Goal: Task Accomplishment & Management: Use online tool/utility

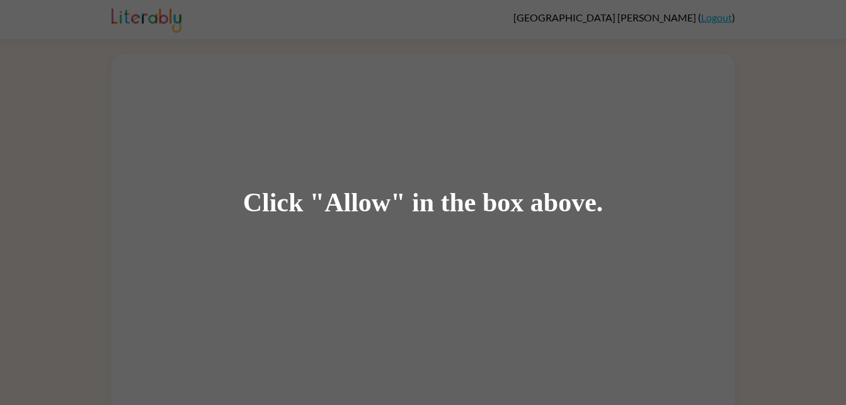
click at [151, 168] on div "Click "Allow" in the box above." at bounding box center [423, 202] width 846 height 405
click at [222, 144] on div "Click "Allow" in the box above." at bounding box center [423, 202] width 846 height 405
click at [298, 192] on div "Click "Allow" in the box above." at bounding box center [423, 202] width 360 height 28
click at [488, 126] on div "Click "Allow" in the box above." at bounding box center [423, 202] width 846 height 405
click at [245, 132] on div "Click "Allow" in the box above." at bounding box center [423, 202] width 846 height 405
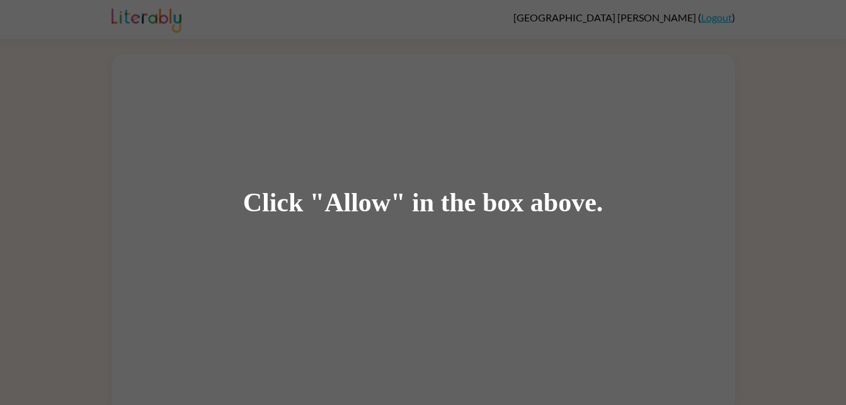
click at [289, 249] on div "Click "Allow" in the box above." at bounding box center [423, 202] width 846 height 405
click at [297, 207] on div "Click "Allow" in the box above." at bounding box center [423, 202] width 360 height 28
click at [280, 188] on div "Click "Allow" in the box above." at bounding box center [423, 202] width 360 height 28
click at [303, 204] on div "Click "Allow" in the box above." at bounding box center [423, 202] width 360 height 28
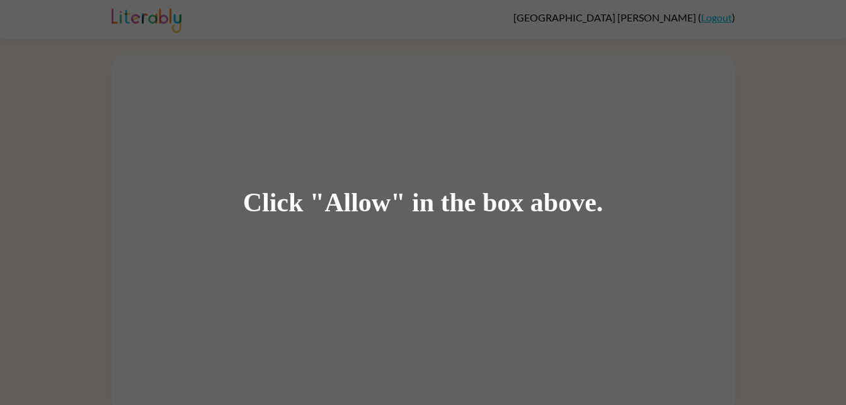
drag, startPoint x: 303, startPoint y: 204, endPoint x: 377, endPoint y: 191, distance: 75.5
click at [377, 191] on div "Click "Allow" in the box above." at bounding box center [423, 202] width 360 height 28
click at [369, 214] on div "Click "Allow" in the box above." at bounding box center [423, 202] width 360 height 28
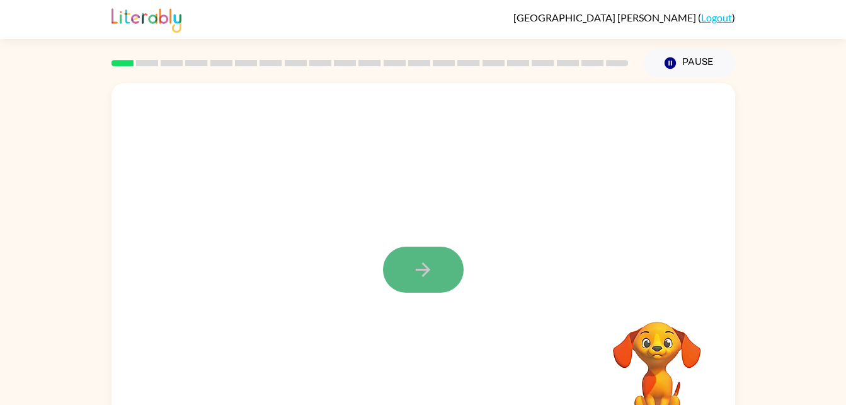
click at [404, 259] on button "button" at bounding box center [423, 269] width 81 height 46
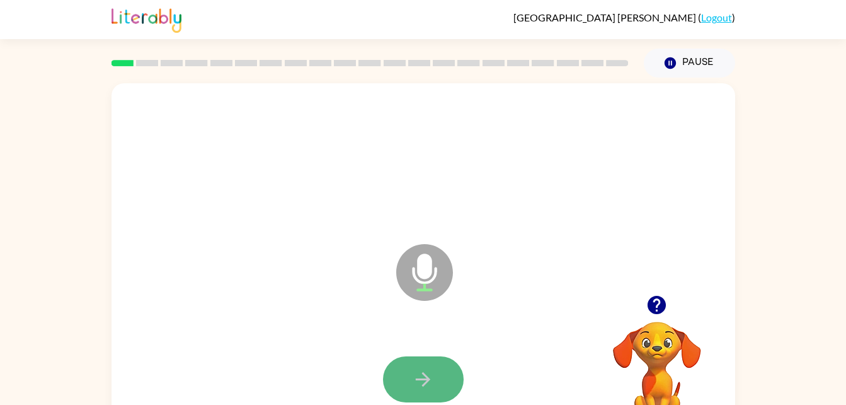
click at [441, 367] on button "button" at bounding box center [423, 379] width 81 height 46
click at [432, 376] on icon "button" at bounding box center [423, 379] width 22 height 22
click at [425, 374] on icon "button" at bounding box center [423, 379] width 22 height 22
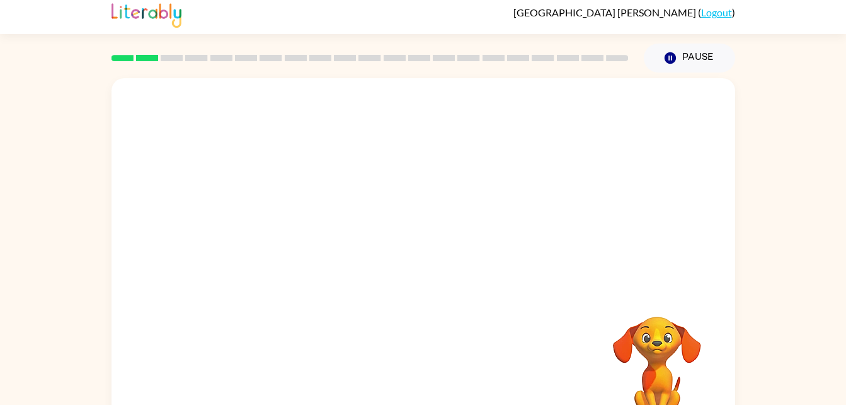
scroll to position [3, 0]
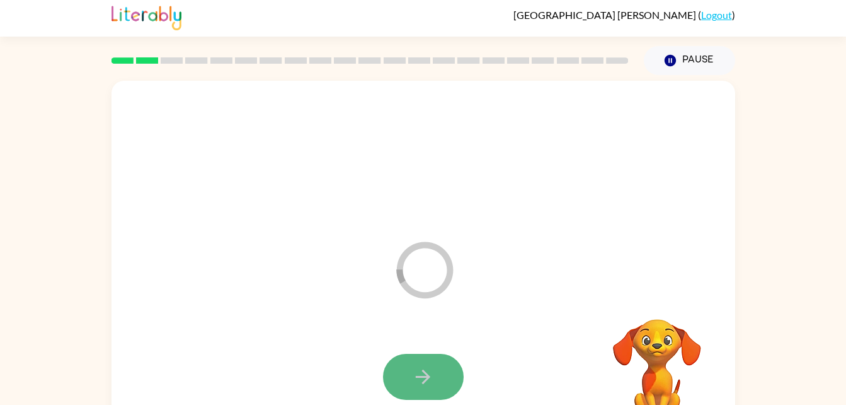
click at [429, 385] on icon "button" at bounding box center [423, 377] width 22 height 22
click at [427, 378] on icon "button" at bounding box center [423, 376] width 14 height 14
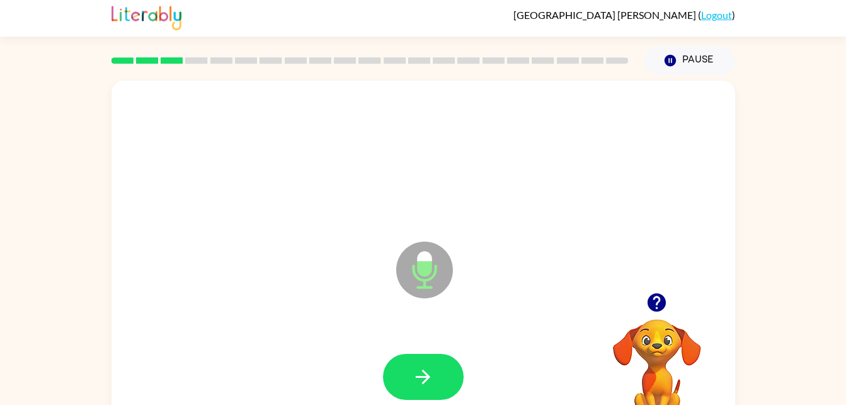
click at [350, 219] on div "Microphone The Microphone is here when it is your turn to talk" at bounding box center [393, 238] width 538 height 45
click at [434, 389] on button "button" at bounding box center [423, 377] width 81 height 46
click at [423, 369] on icon "button" at bounding box center [423, 377] width 22 height 22
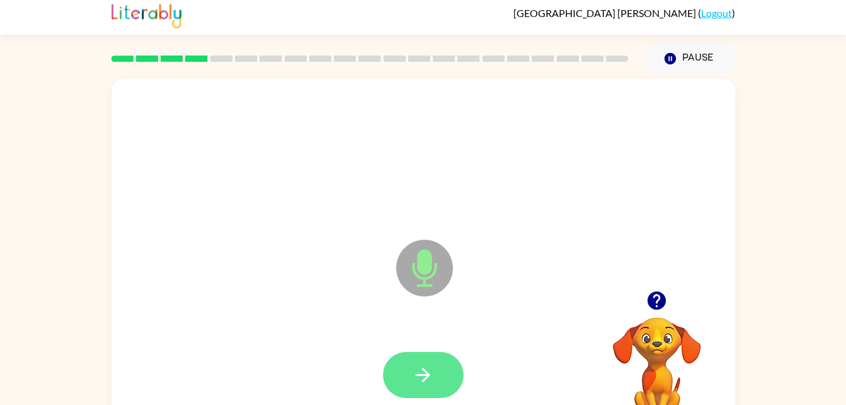
scroll to position [0, 0]
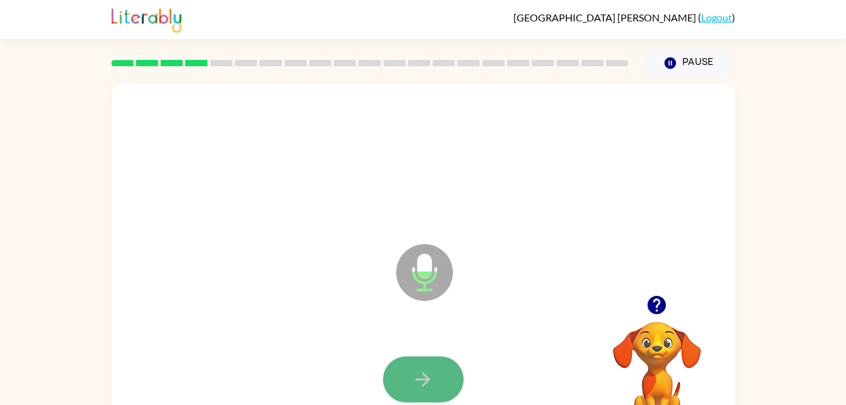
click at [410, 356] on button "button" at bounding box center [423, 379] width 81 height 46
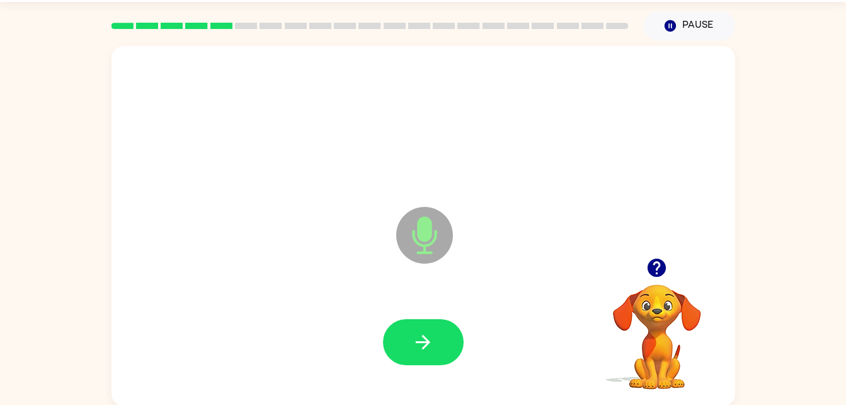
scroll to position [36, 0]
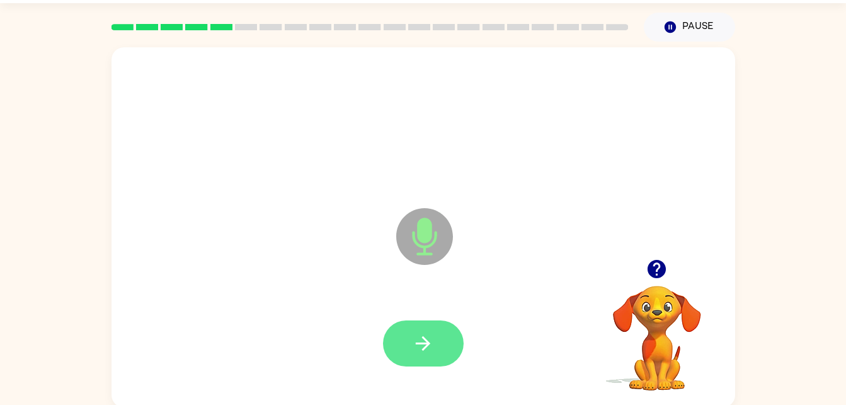
click at [429, 337] on icon "button" at bounding box center [423, 343] width 22 height 22
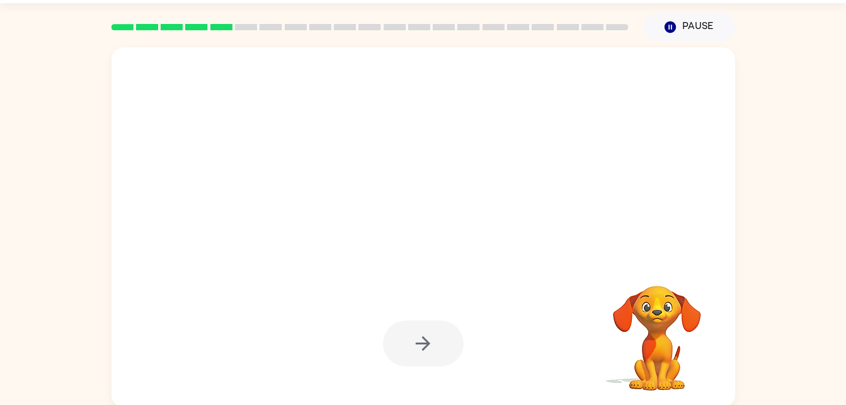
scroll to position [38, 0]
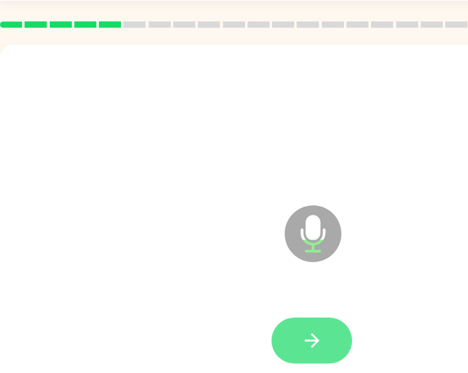
click at [296, 331] on button "button" at bounding box center [312, 341] width 81 height 46
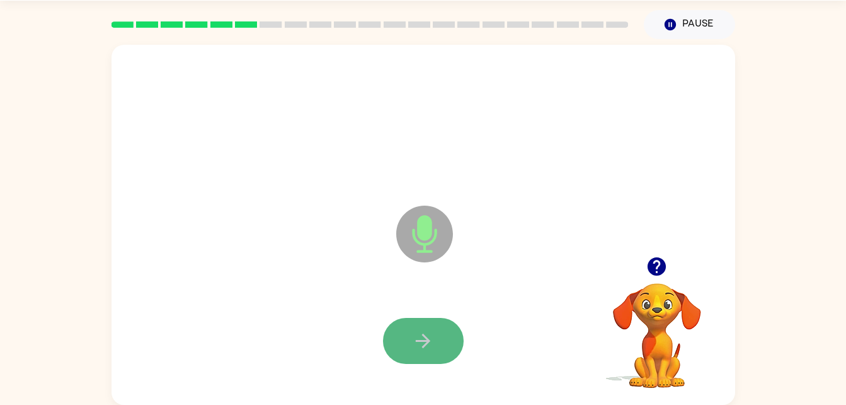
click at [422, 337] on icon "button" at bounding box center [423, 341] width 22 height 22
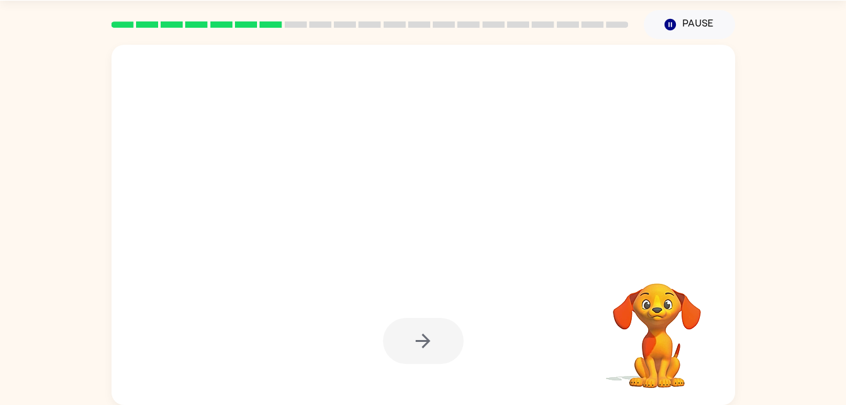
click at [419, 362] on div at bounding box center [423, 341] width 81 height 46
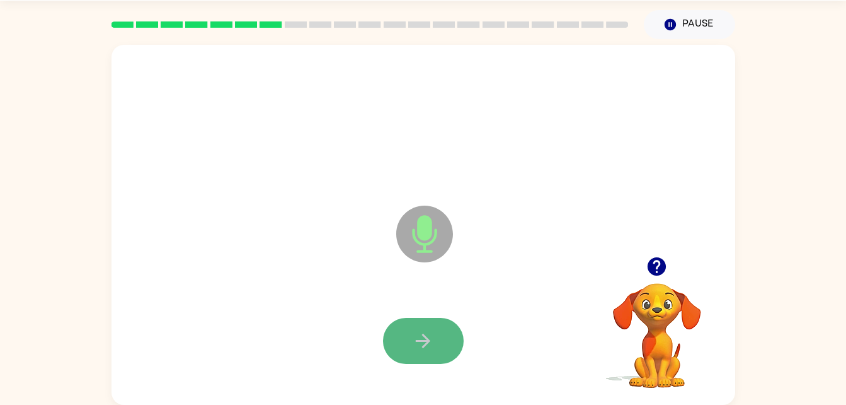
click at [412, 340] on button "button" at bounding box center [423, 341] width 81 height 46
click at [410, 346] on button "button" at bounding box center [423, 341] width 81 height 46
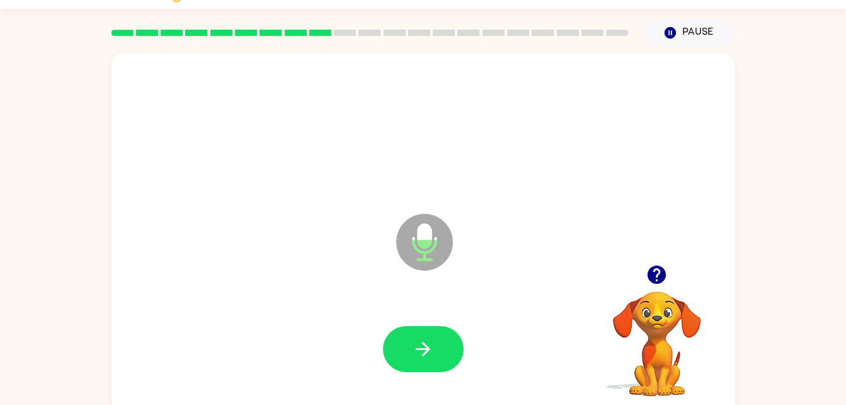
scroll to position [31, 0]
click at [393, 372] on div at bounding box center [423, 348] width 599 height 103
drag, startPoint x: 421, startPoint y: 328, endPoint x: 417, endPoint y: 322, distance: 6.8
click at [417, 322] on div at bounding box center [423, 348] width 599 height 103
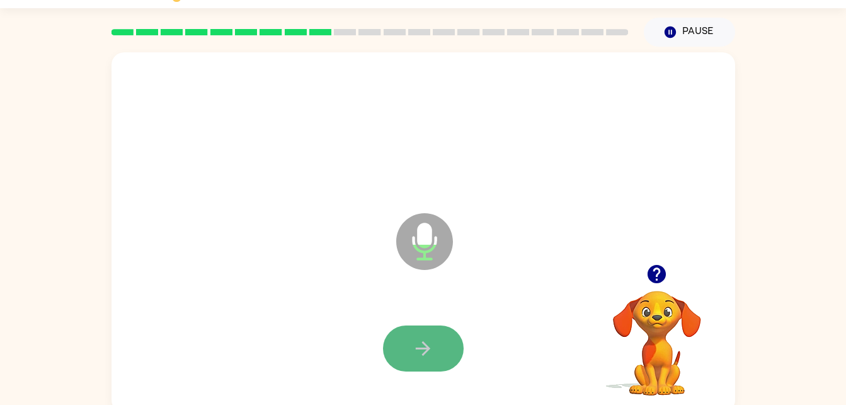
click at [442, 348] on button "button" at bounding box center [423, 348] width 81 height 46
click at [427, 335] on button "button" at bounding box center [423, 348] width 81 height 46
click at [427, 342] on icon "button" at bounding box center [423, 348] width 22 height 22
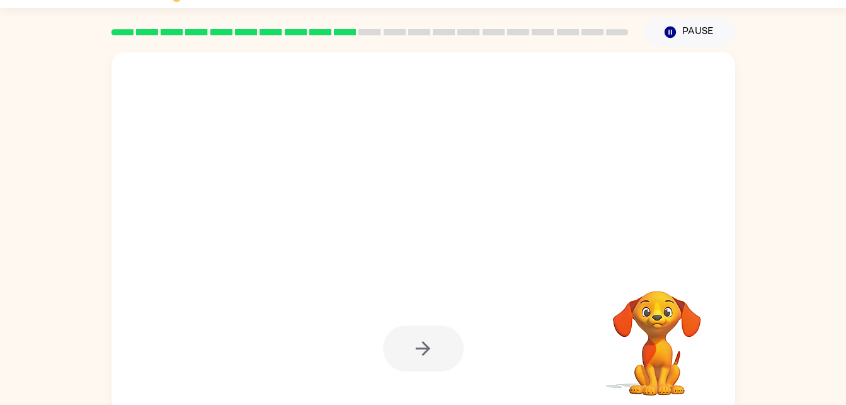
click at [451, 360] on div at bounding box center [423, 348] width 81 height 46
click at [434, 347] on div at bounding box center [423, 348] width 81 height 46
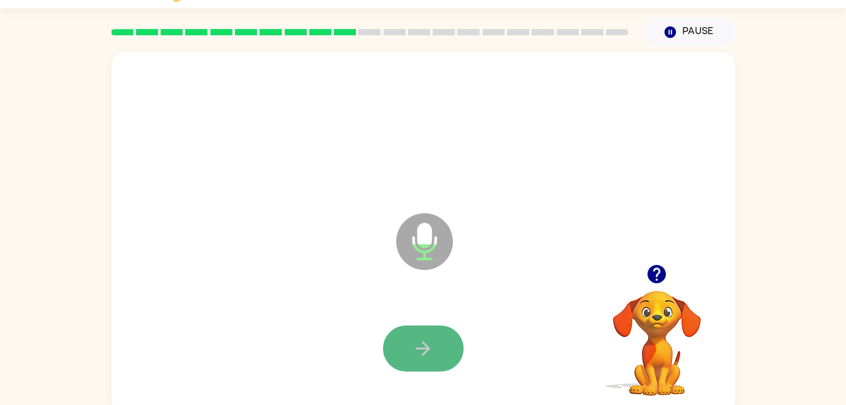
click at [420, 335] on button "button" at bounding box center [423, 348] width 81 height 46
drag, startPoint x: 417, startPoint y: 374, endPoint x: 396, endPoint y: 349, distance: 32.2
click at [396, 349] on div at bounding box center [423, 348] width 599 height 103
click at [403, 345] on button "button" at bounding box center [423, 348] width 81 height 46
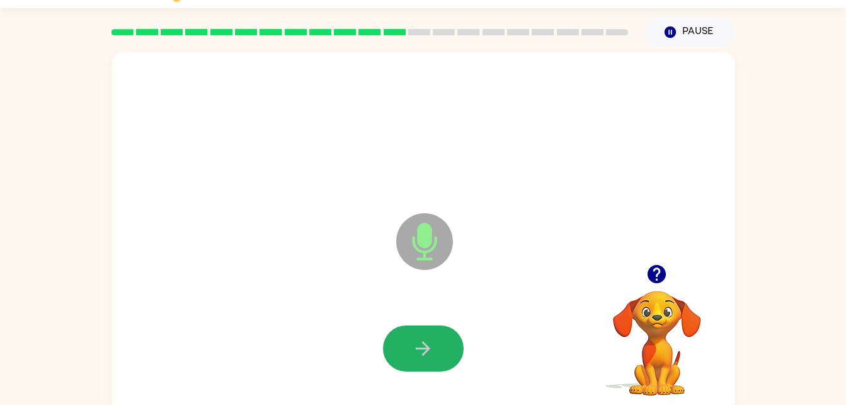
drag, startPoint x: 428, startPoint y: 364, endPoint x: 423, endPoint y: 357, distance: 9.1
click at [423, 357] on button "button" at bounding box center [423, 348] width 81 height 46
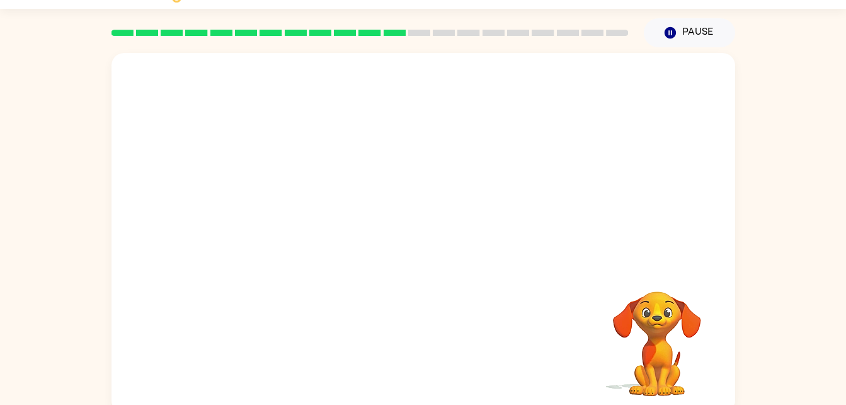
scroll to position [0, 0]
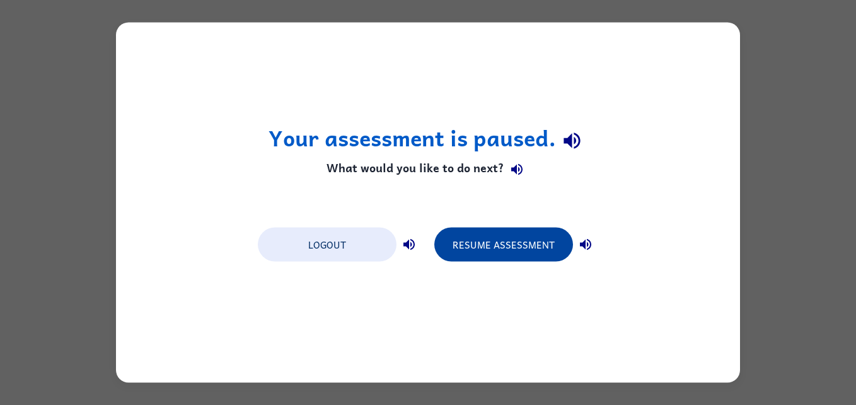
click at [511, 238] on button "Resume Assessment" at bounding box center [503, 244] width 139 height 34
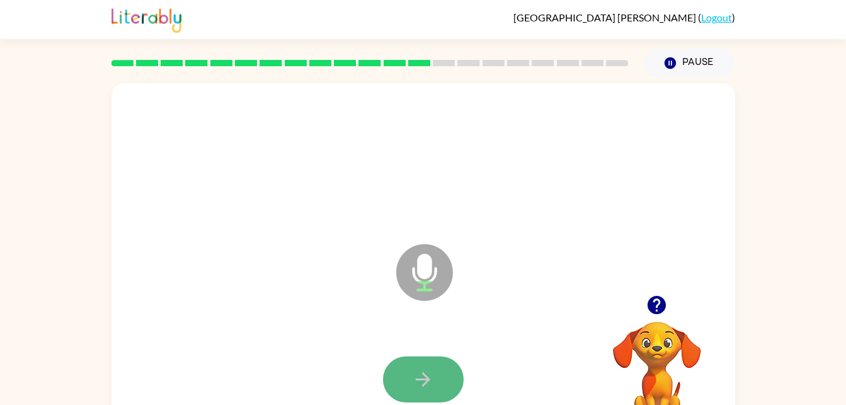
click at [431, 384] on icon "button" at bounding box center [423, 379] width 22 height 22
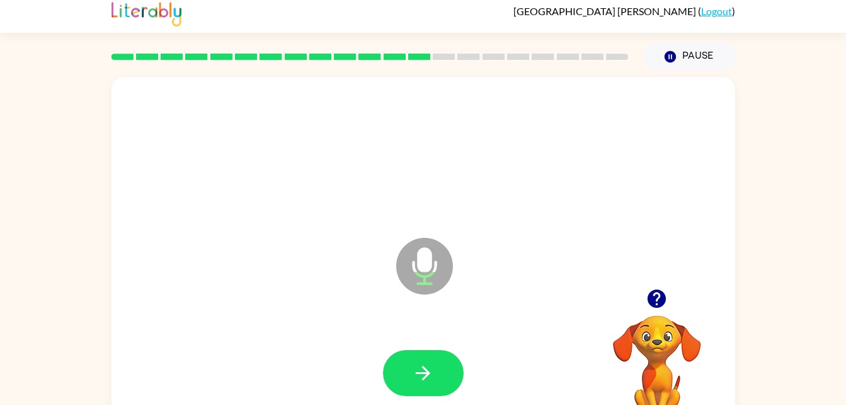
scroll to position [7, 0]
click at [397, 321] on icon "Microphone The Microphone is here when it is your turn to talk" at bounding box center [487, 281] width 189 height 95
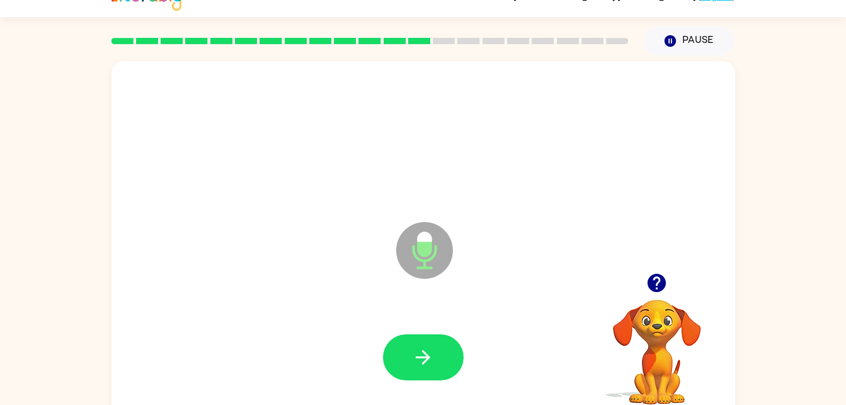
scroll to position [21, 0]
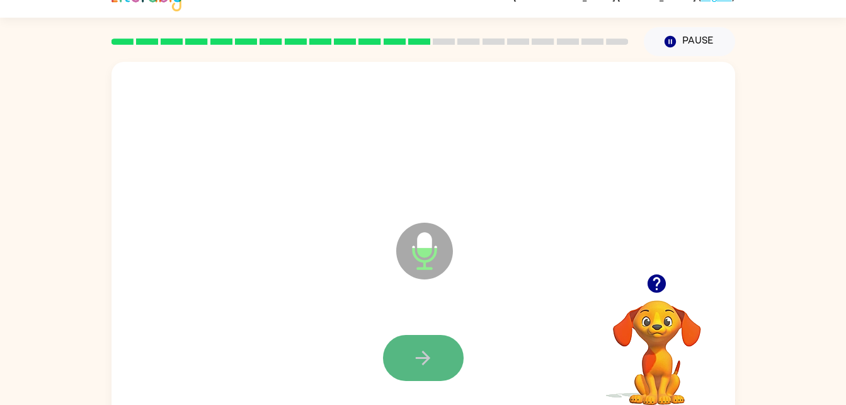
click at [423, 347] on icon "button" at bounding box center [423, 358] width 22 height 22
click at [400, 353] on button "button" at bounding box center [423, 358] width 81 height 46
click at [425, 342] on button "button" at bounding box center [423, 358] width 81 height 46
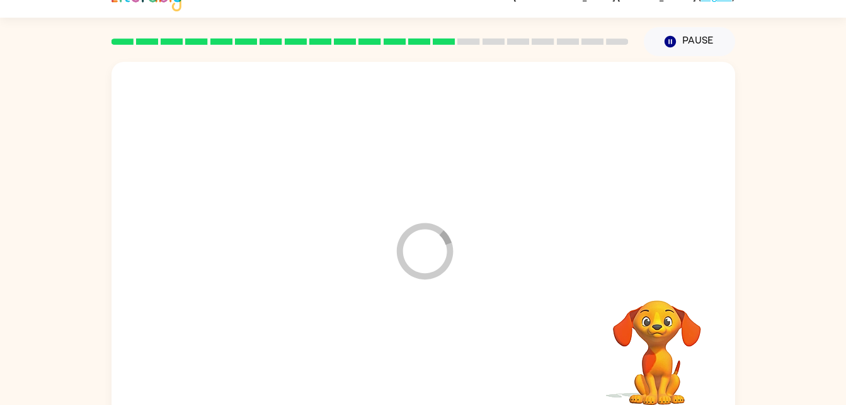
scroll to position [33, 0]
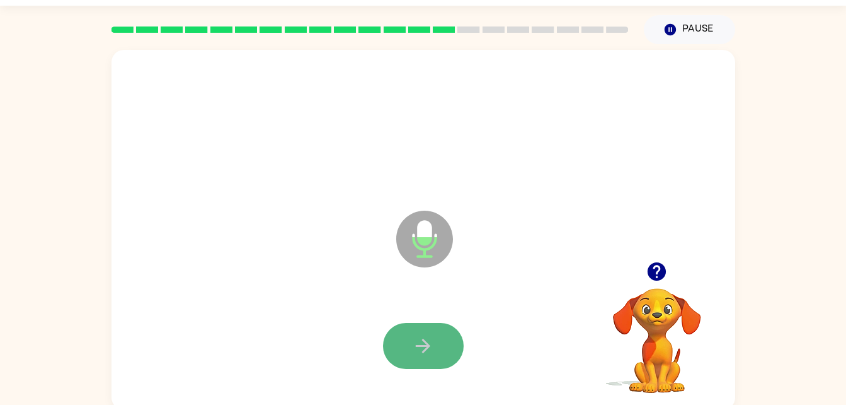
click at [402, 327] on button "button" at bounding box center [423, 346] width 81 height 46
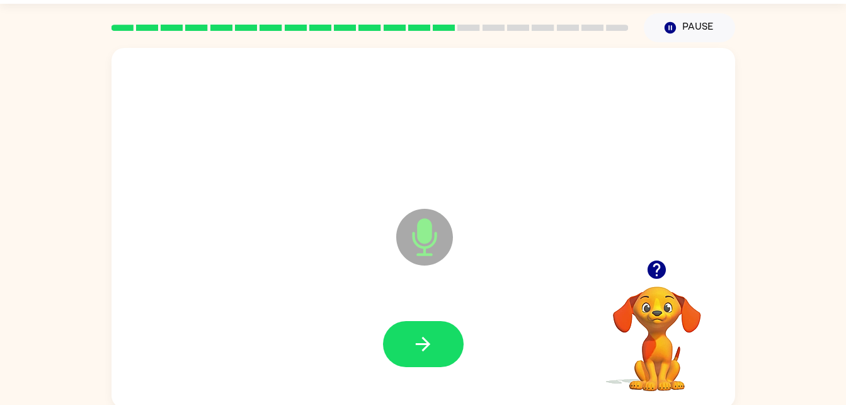
scroll to position [0, 0]
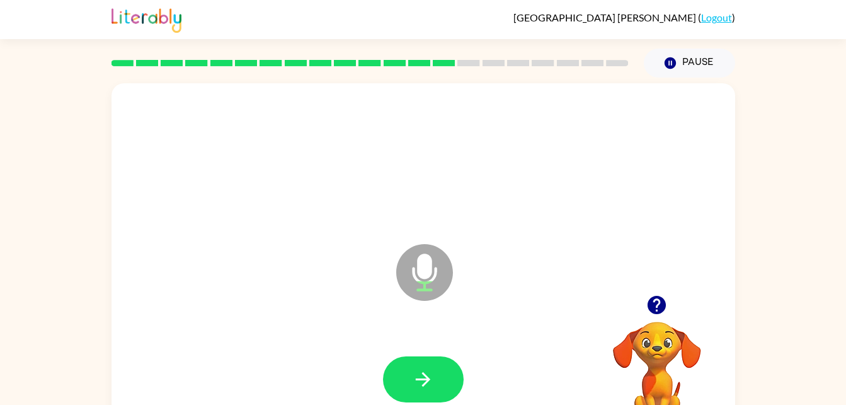
click at [436, 403] on div at bounding box center [423, 379] width 599 height 103
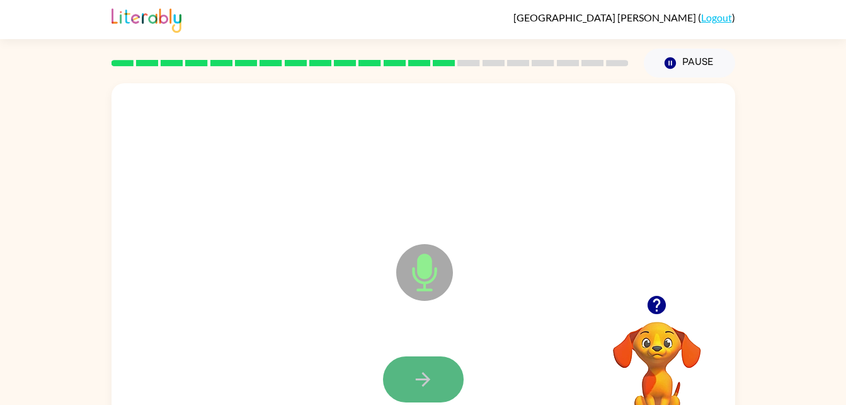
click at [432, 394] on button "button" at bounding box center [423, 379] width 81 height 46
click at [397, 386] on button "button" at bounding box center [423, 379] width 81 height 46
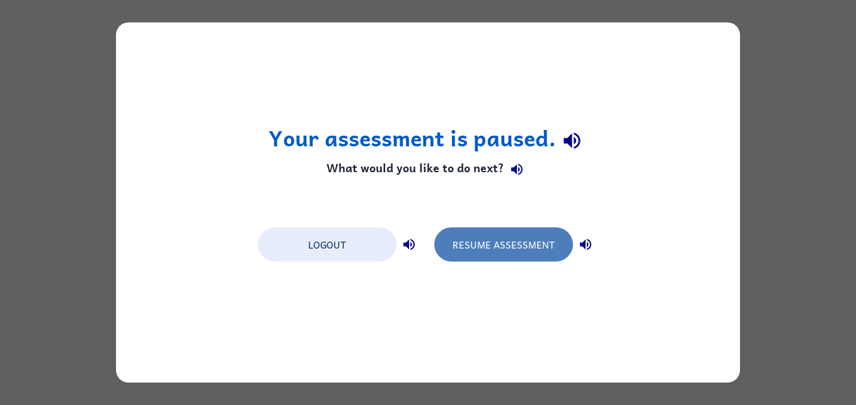
click at [532, 238] on button "Resume Assessment" at bounding box center [503, 244] width 139 height 34
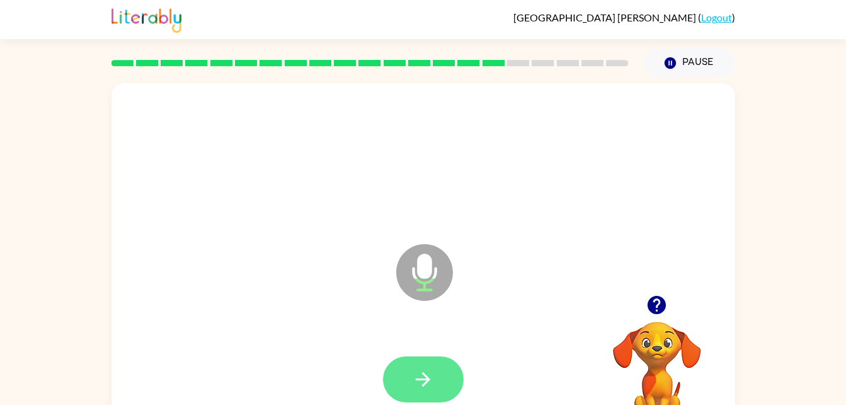
click at [433, 375] on icon "button" at bounding box center [423, 379] width 22 height 22
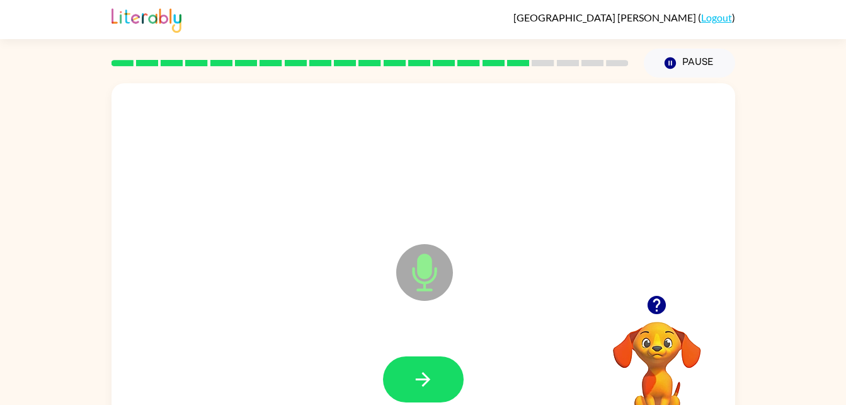
click at [405, 349] on div at bounding box center [423, 379] width 599 height 103
click at [427, 365] on button "button" at bounding box center [423, 379] width 81 height 46
click at [403, 383] on button "button" at bounding box center [423, 379] width 81 height 46
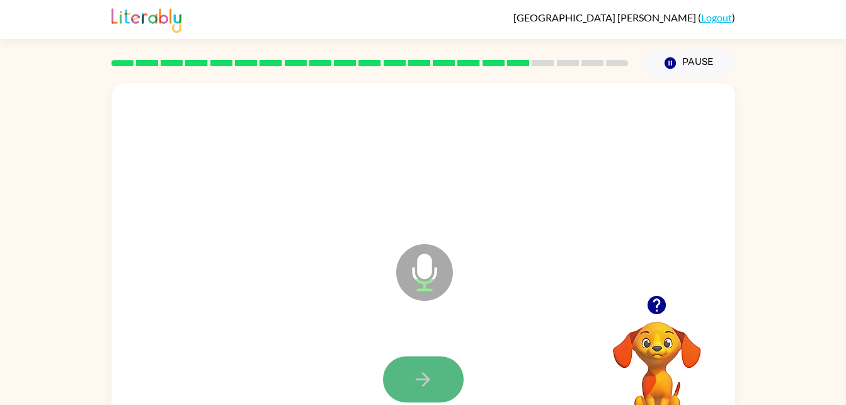
click at [427, 372] on icon "button" at bounding box center [423, 379] width 22 height 22
click at [424, 357] on button "button" at bounding box center [423, 379] width 81 height 46
click at [442, 364] on button "button" at bounding box center [423, 379] width 81 height 46
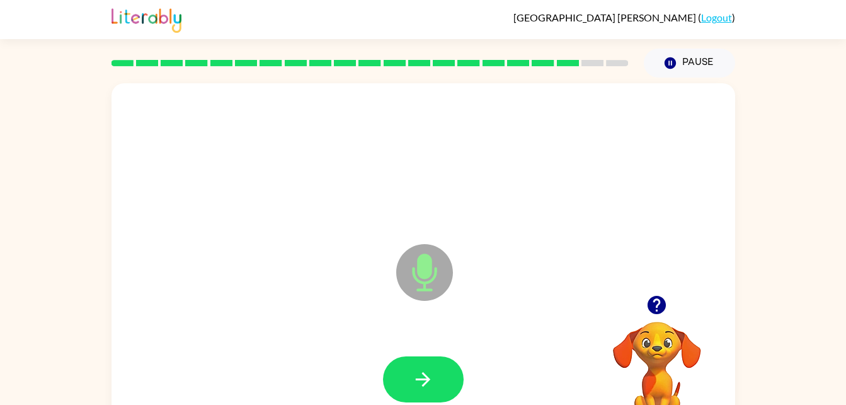
drag, startPoint x: 284, startPoint y: 109, endPoint x: 509, endPoint y: 281, distance: 283.2
click at [509, 281] on icon "Microphone The Microphone is here when it is your turn to talk" at bounding box center [487, 288] width 189 height 95
click at [417, 370] on icon "button" at bounding box center [423, 379] width 22 height 22
click at [447, 379] on button "button" at bounding box center [423, 379] width 81 height 46
click at [449, 382] on button "button" at bounding box center [423, 379] width 81 height 46
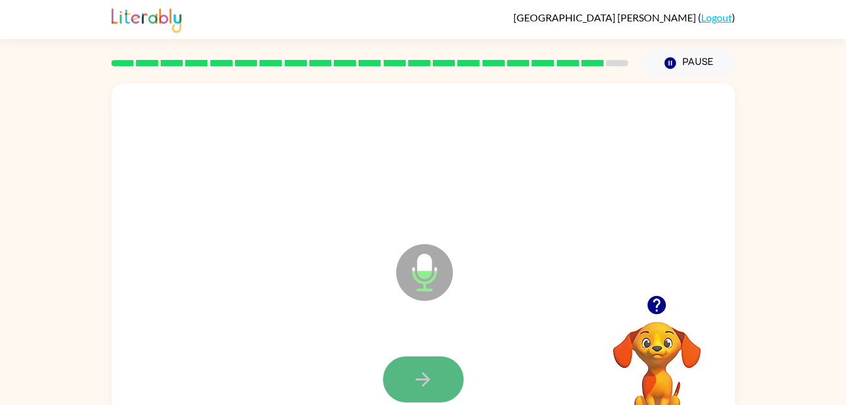
click at [451, 368] on button "button" at bounding box center [423, 379] width 81 height 46
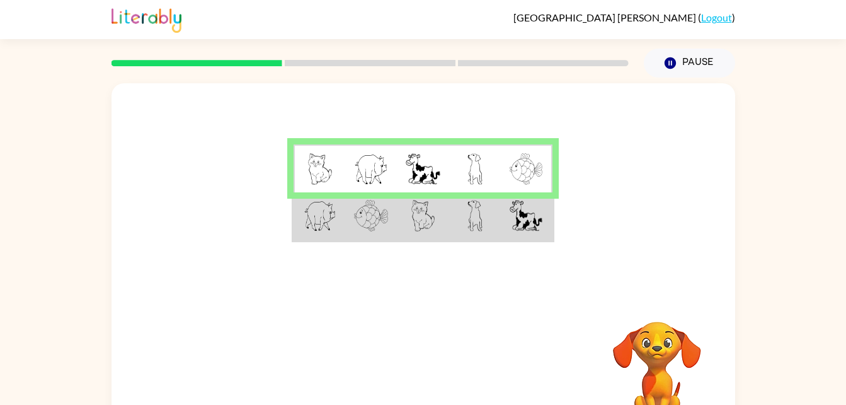
click at [413, 233] on td at bounding box center [423, 216] width 52 height 49
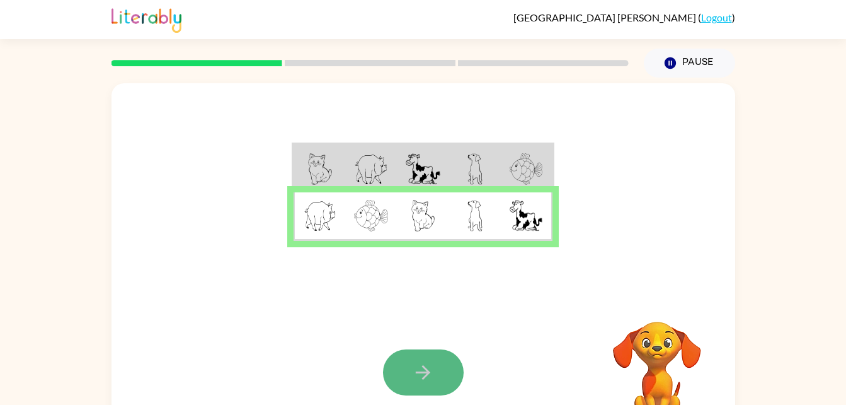
click at [421, 378] on icon "button" at bounding box center [423, 372] width 22 height 22
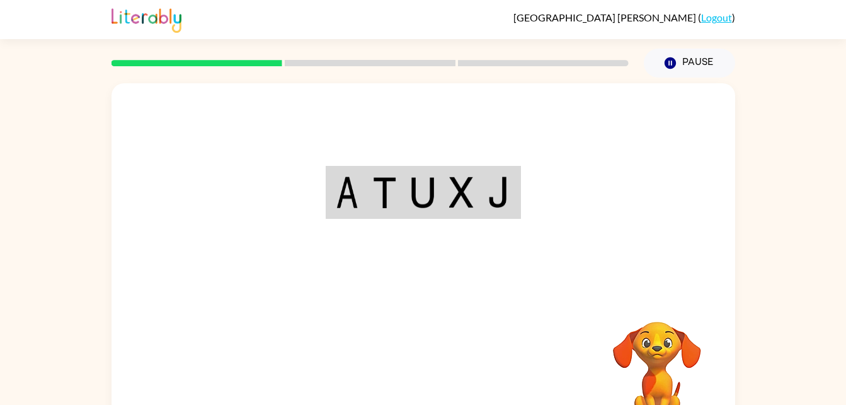
click at [421, 386] on div "Your browser must support playing .mp4 files to use Literably. Please try using…" at bounding box center [424, 263] width 624 height 360
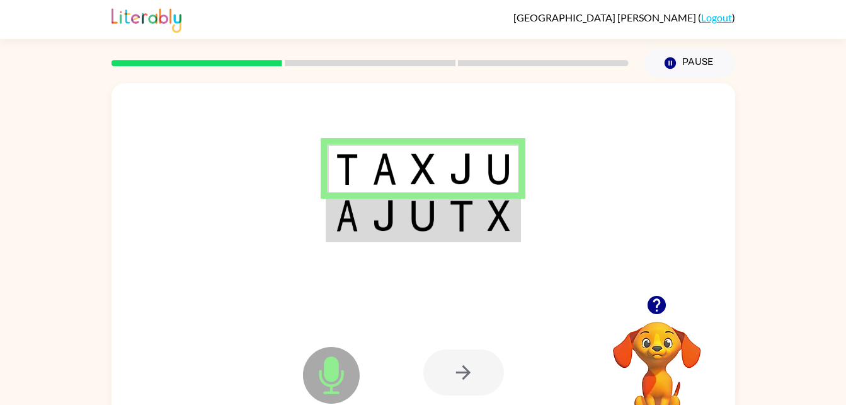
scroll to position [38, 0]
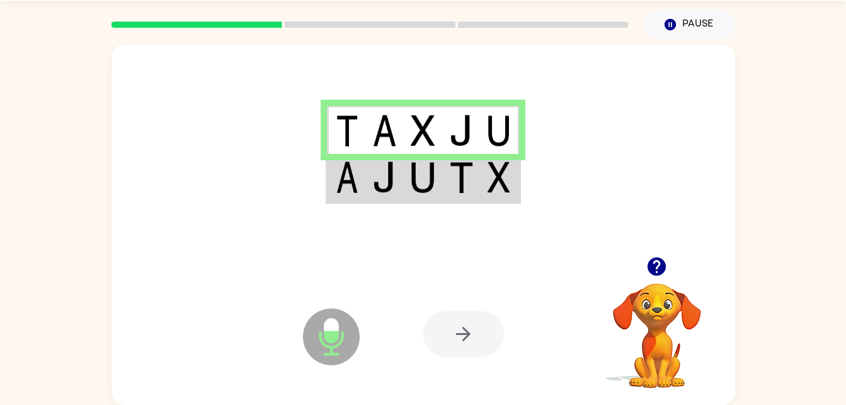
click at [412, 225] on div at bounding box center [424, 151] width 624 height 212
drag, startPoint x: 411, startPoint y: 82, endPoint x: 256, endPoint y: 146, distance: 167.0
click at [256, 146] on div at bounding box center [424, 151] width 624 height 212
click at [164, 217] on div at bounding box center [424, 151] width 624 height 212
click at [388, 173] on img at bounding box center [384, 177] width 24 height 32
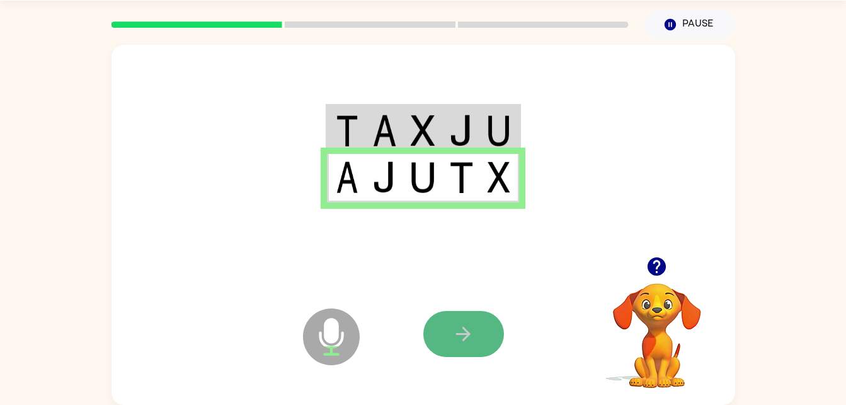
click at [461, 326] on icon "button" at bounding box center [463, 334] width 22 height 22
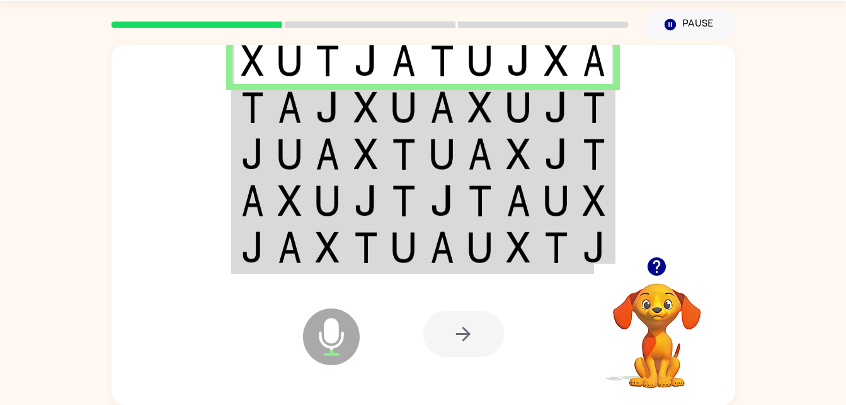
click at [318, 104] on img at bounding box center [328, 107] width 24 height 32
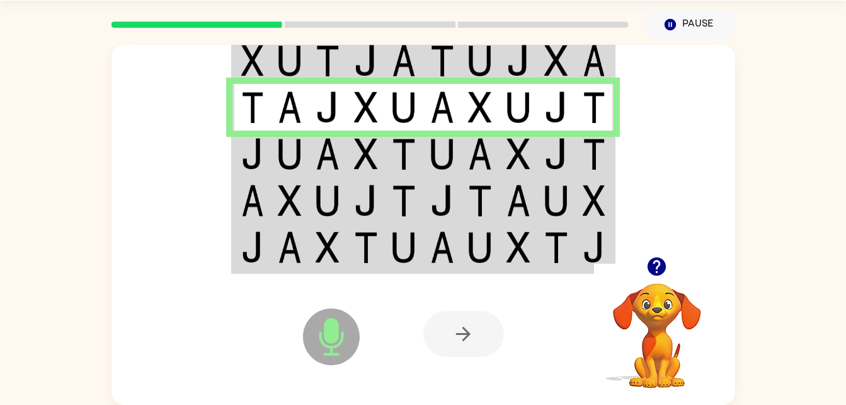
click at [434, 170] on td at bounding box center [442, 153] width 38 height 47
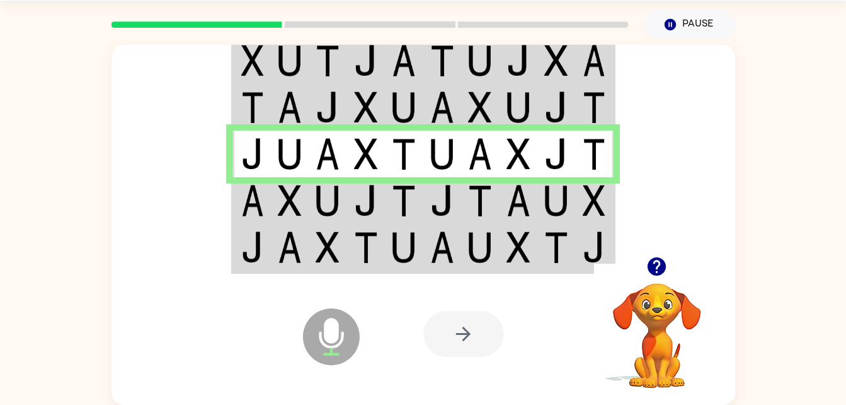
click at [337, 205] on img at bounding box center [328, 201] width 24 height 32
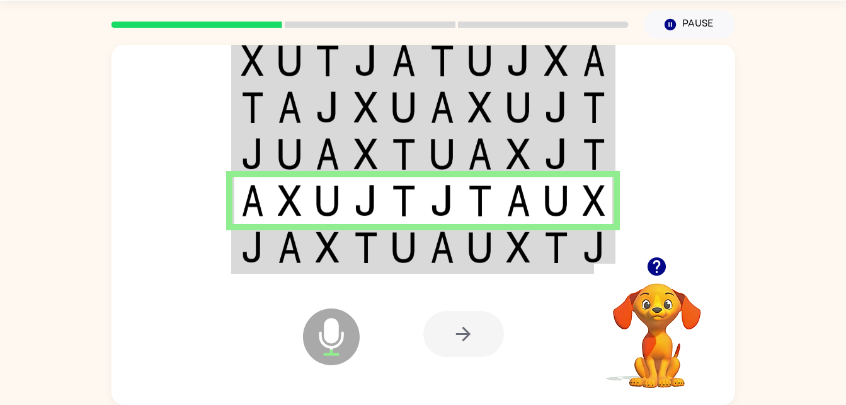
click at [347, 251] on td at bounding box center [366, 248] width 38 height 49
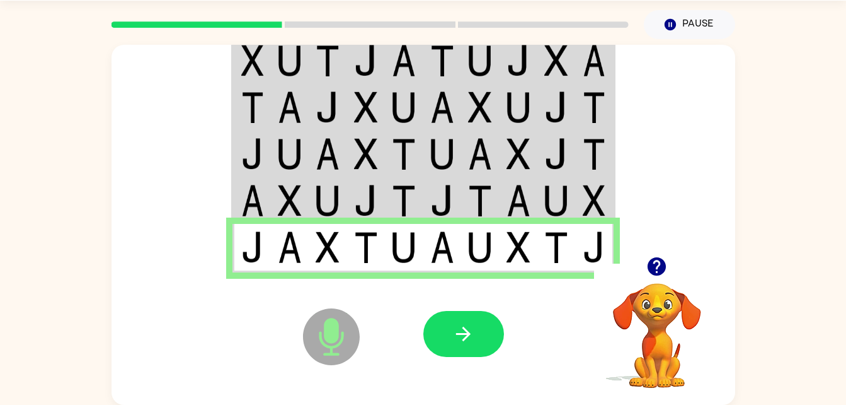
click at [575, 244] on td at bounding box center [557, 248] width 38 height 49
click at [480, 335] on button "button" at bounding box center [463, 334] width 81 height 46
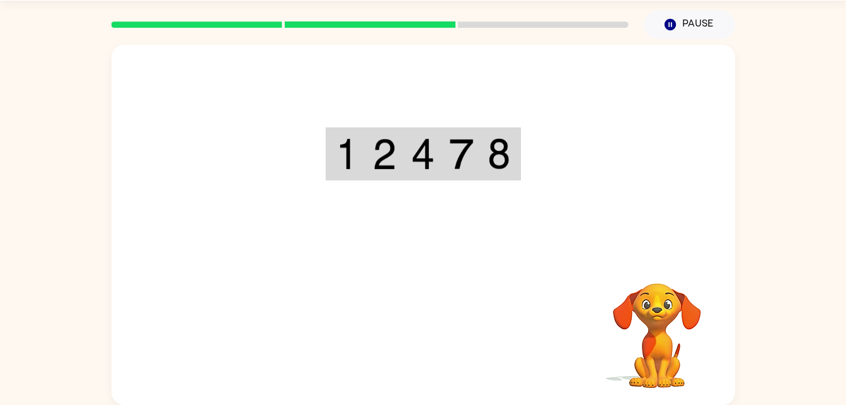
click at [407, 321] on div "Your browser must support playing .mp4 files to use Literably. Please try using…" at bounding box center [424, 225] width 624 height 360
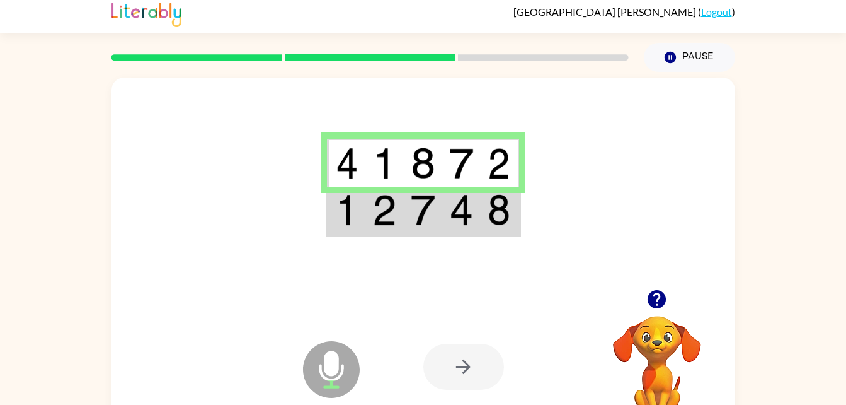
scroll to position [0, 0]
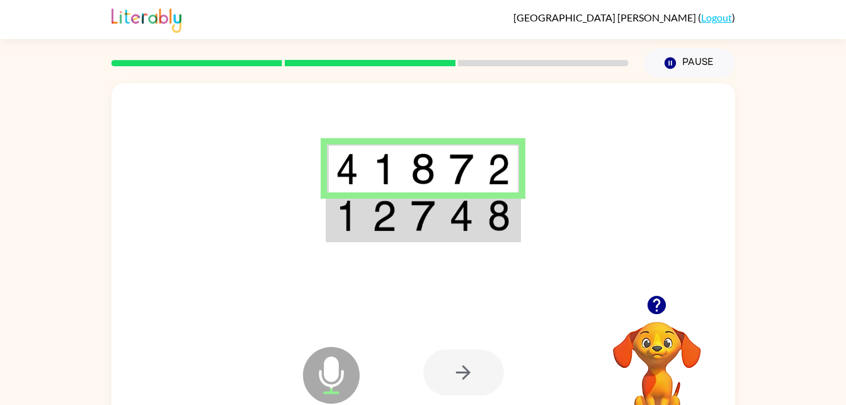
click at [380, 222] on img at bounding box center [384, 216] width 24 height 32
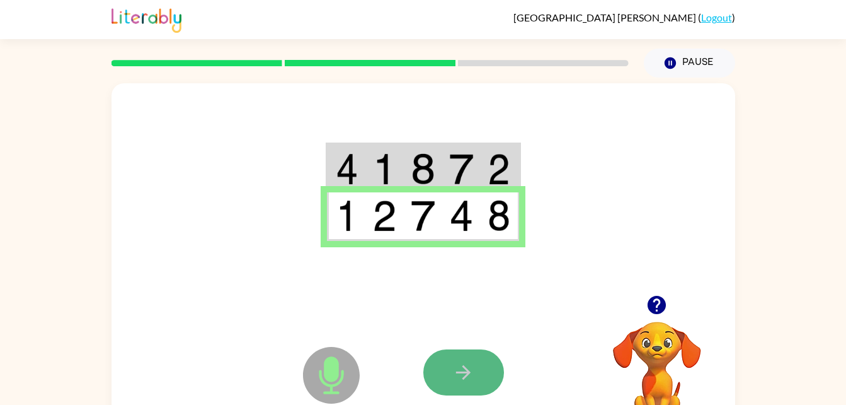
click at [467, 371] on icon "button" at bounding box center [463, 372] width 22 height 22
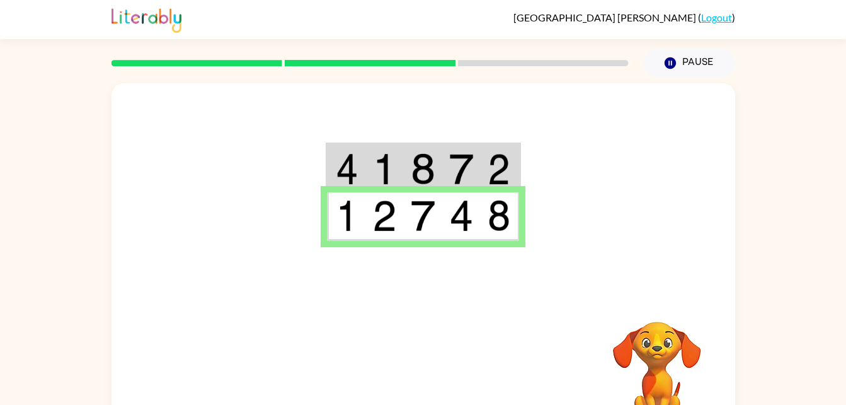
click at [454, 384] on div at bounding box center [516, 372] width 186 height 142
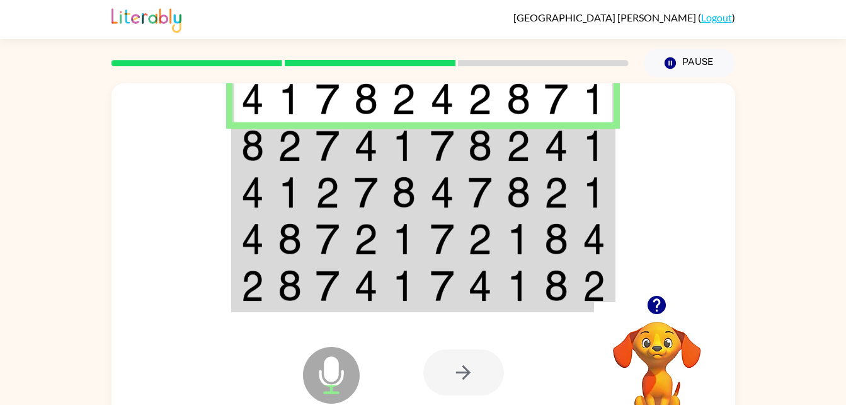
click at [319, 148] on img at bounding box center [328, 146] width 24 height 32
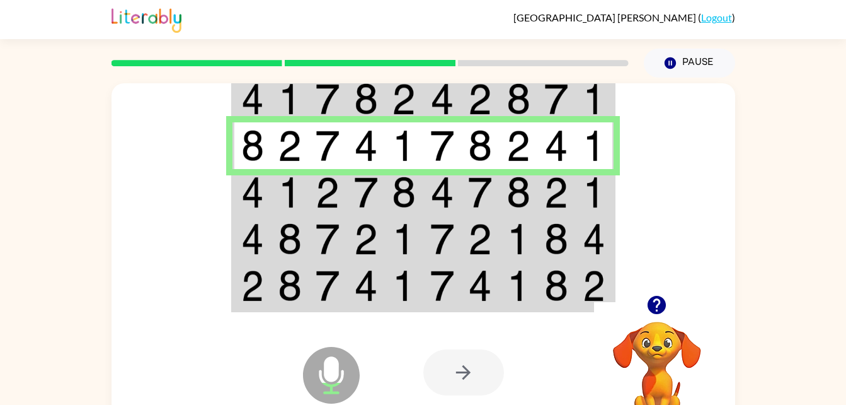
click at [447, 181] on img at bounding box center [442, 192] width 24 height 32
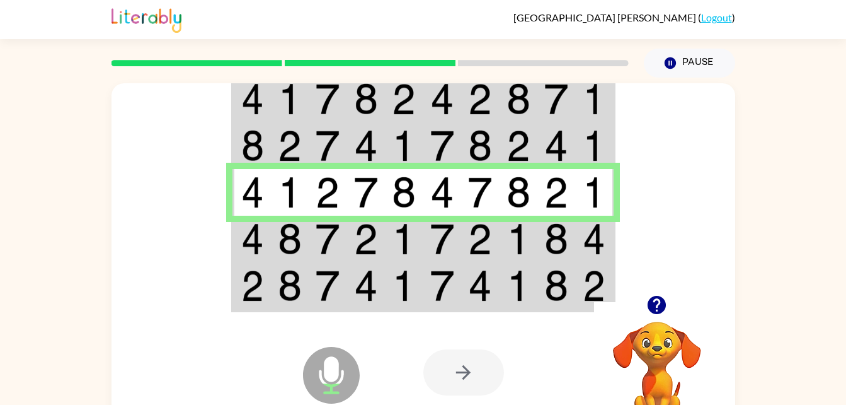
scroll to position [14, 0]
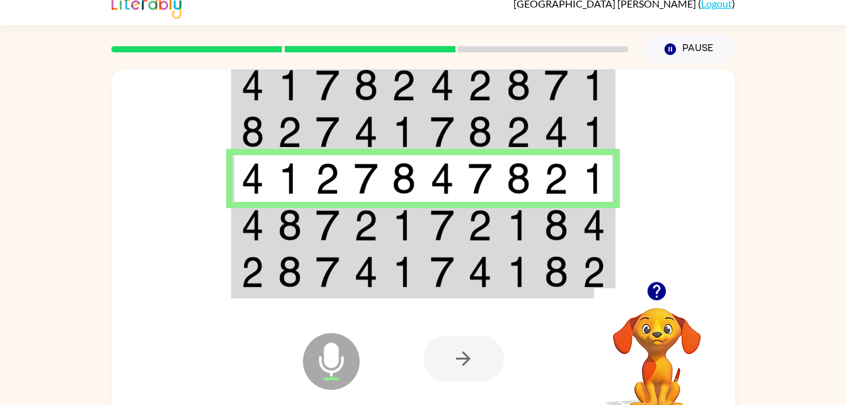
click at [399, 224] on img at bounding box center [404, 225] width 24 height 32
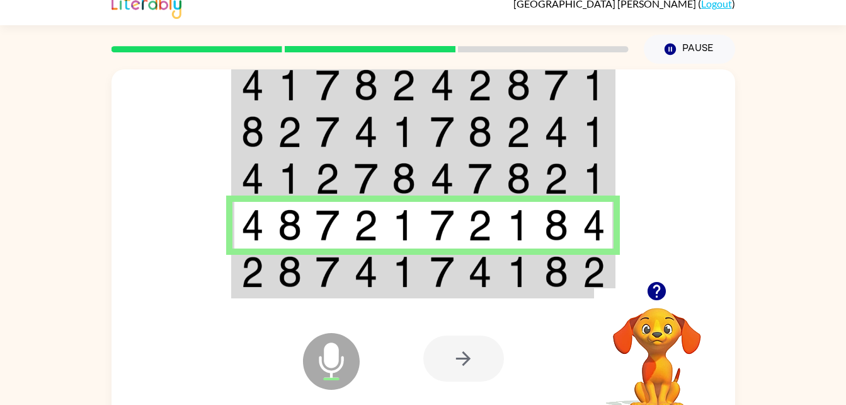
click at [589, 260] on img at bounding box center [594, 272] width 23 height 32
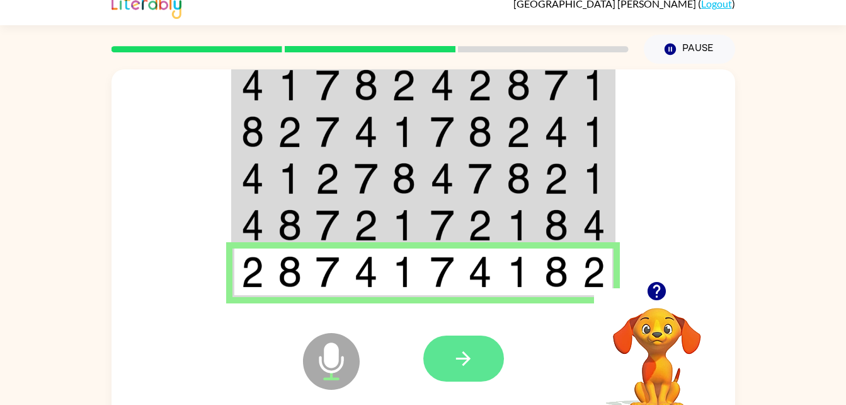
click at [458, 352] on icon "button" at bounding box center [463, 358] width 22 height 22
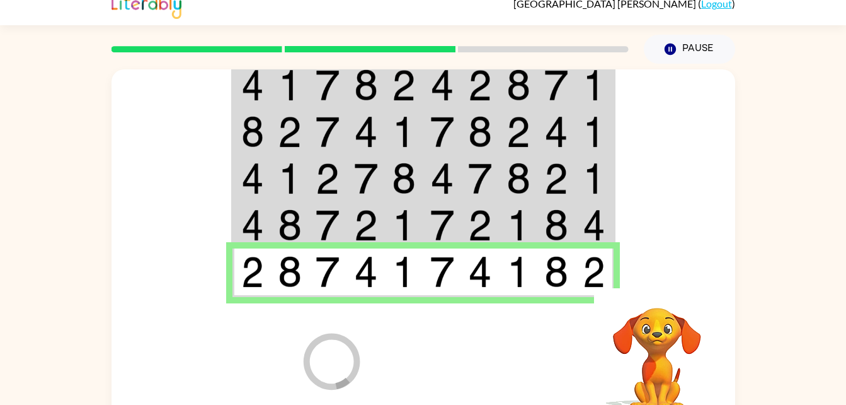
click at [458, 352] on div at bounding box center [516, 358] width 186 height 142
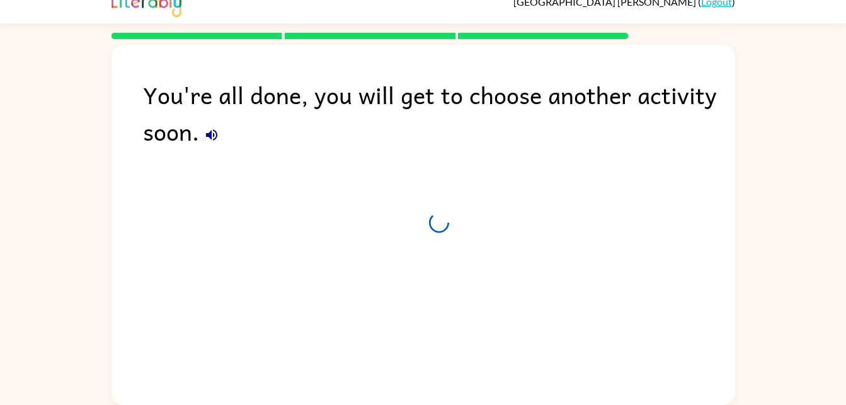
scroll to position [16, 0]
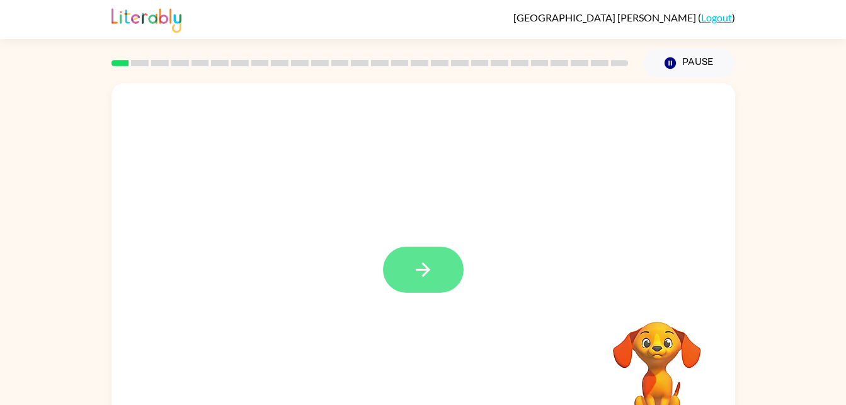
click at [439, 279] on button "button" at bounding box center [423, 269] width 81 height 46
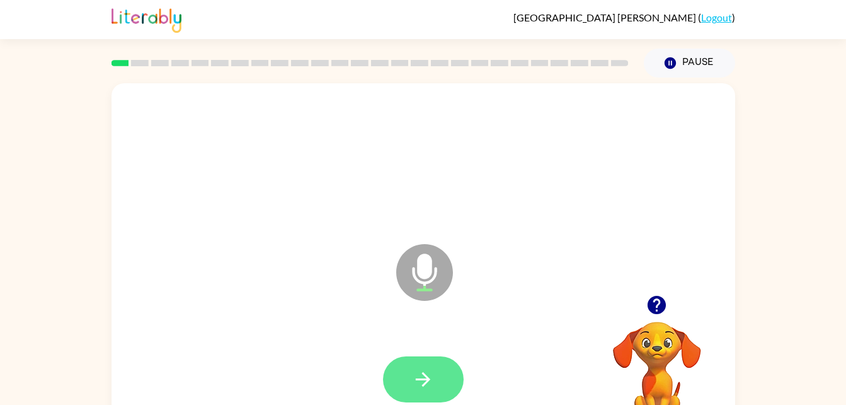
click at [433, 379] on icon "button" at bounding box center [423, 379] width 22 height 22
click at [428, 359] on button "button" at bounding box center [423, 379] width 81 height 46
click at [412, 368] on icon "button" at bounding box center [423, 379] width 22 height 22
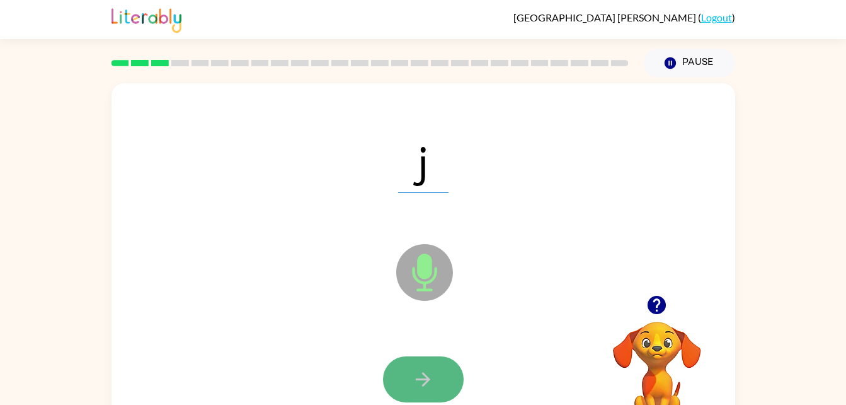
click at [410, 362] on button "button" at bounding box center [423, 379] width 81 height 46
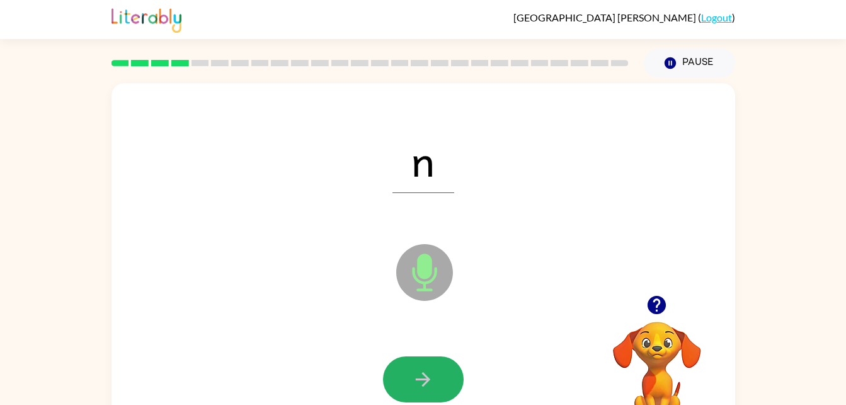
drag, startPoint x: 437, startPoint y: 386, endPoint x: 432, endPoint y: 377, distance: 10.7
click at [432, 377] on button "button" at bounding box center [423, 379] width 81 height 46
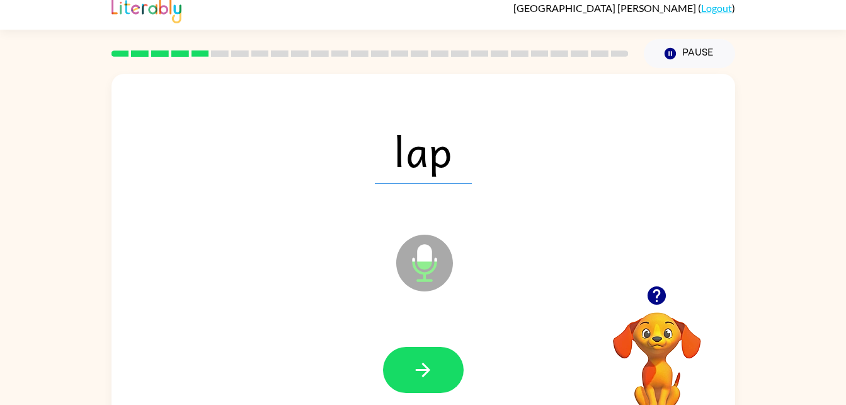
scroll to position [14, 0]
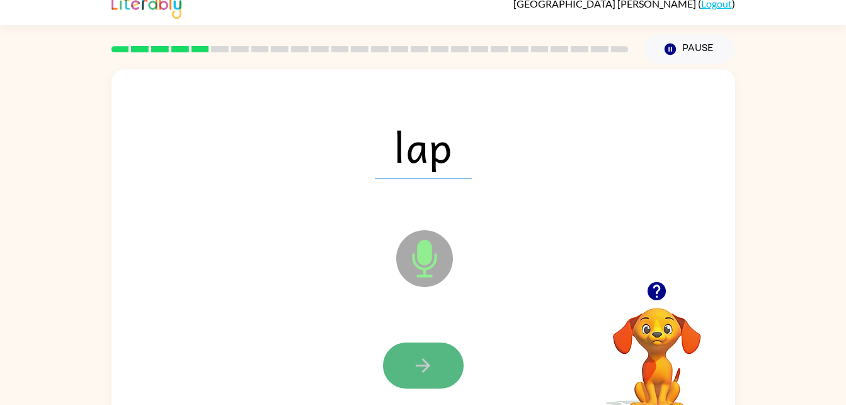
click at [448, 353] on button "button" at bounding box center [423, 365] width 81 height 46
click at [422, 351] on button "button" at bounding box center [423, 365] width 81 height 46
drag, startPoint x: 414, startPoint y: 350, endPoint x: 405, endPoint y: 355, distance: 10.5
click at [405, 355] on button "button" at bounding box center [423, 365] width 81 height 46
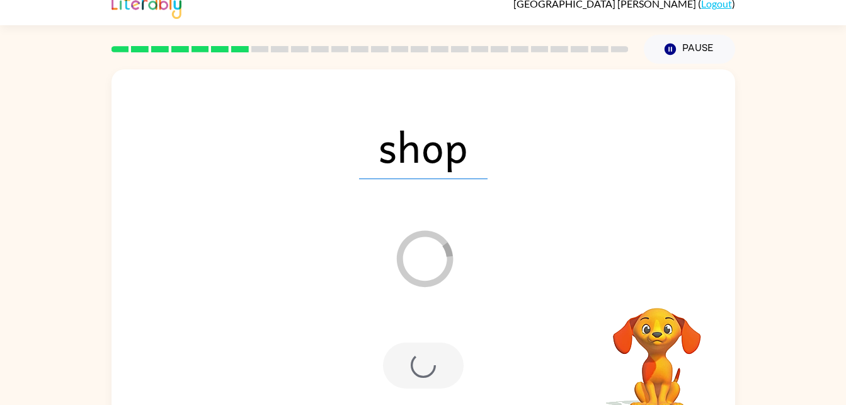
drag, startPoint x: 405, startPoint y: 355, endPoint x: 343, endPoint y: 341, distance: 64.0
click at [343, 341] on div at bounding box center [423, 365] width 599 height 103
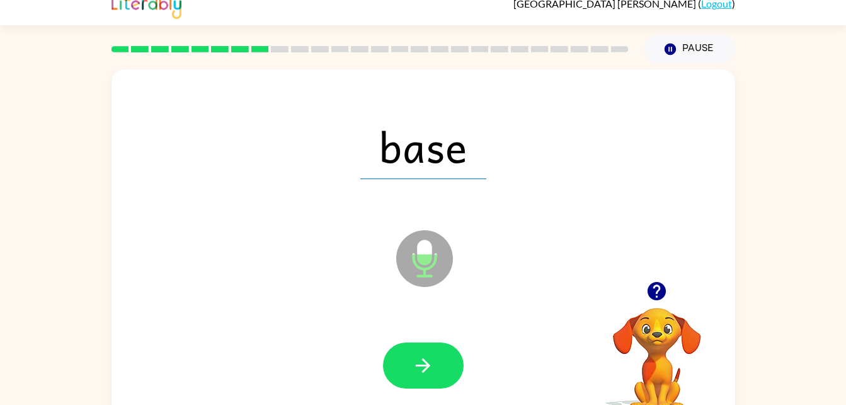
click at [420, 341] on div at bounding box center [423, 365] width 599 height 103
click at [422, 356] on icon "button" at bounding box center [423, 365] width 22 height 22
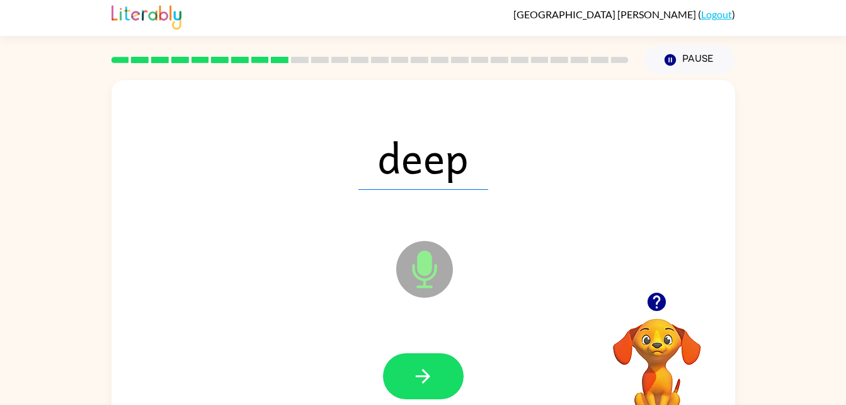
scroll to position [0, 0]
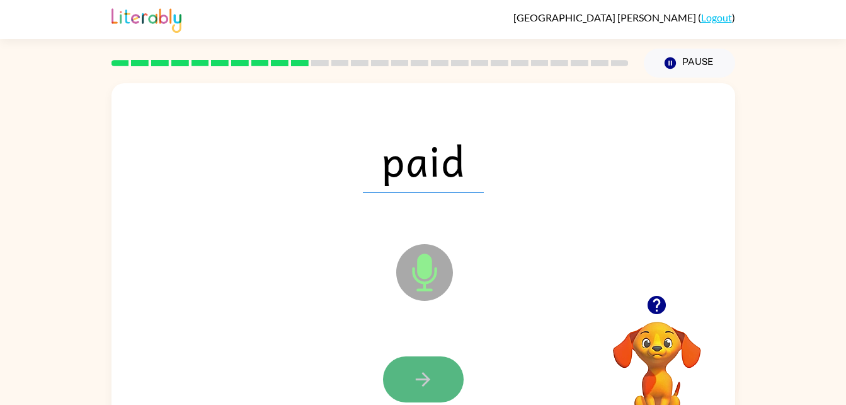
click at [403, 372] on button "button" at bounding box center [423, 379] width 81 height 46
click at [400, 383] on button "button" at bounding box center [423, 379] width 81 height 46
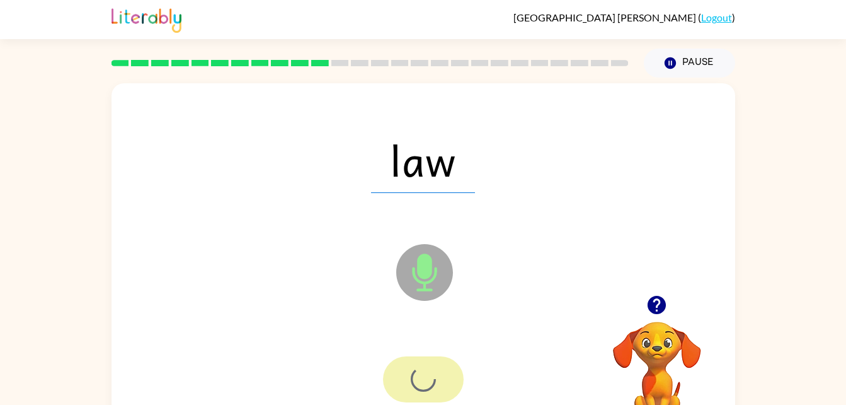
click at [400, 383] on div at bounding box center [423, 379] width 81 height 46
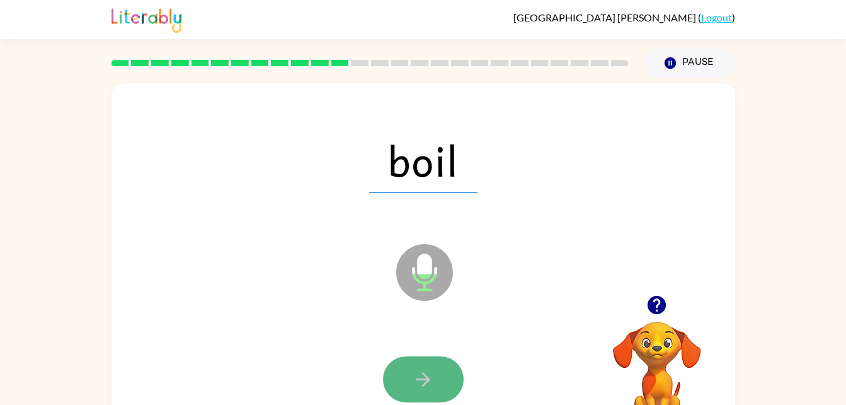
click at [402, 372] on button "button" at bounding box center [423, 379] width 81 height 46
click at [424, 372] on icon "button" at bounding box center [423, 379] width 22 height 22
click at [410, 396] on button "button" at bounding box center [423, 379] width 81 height 46
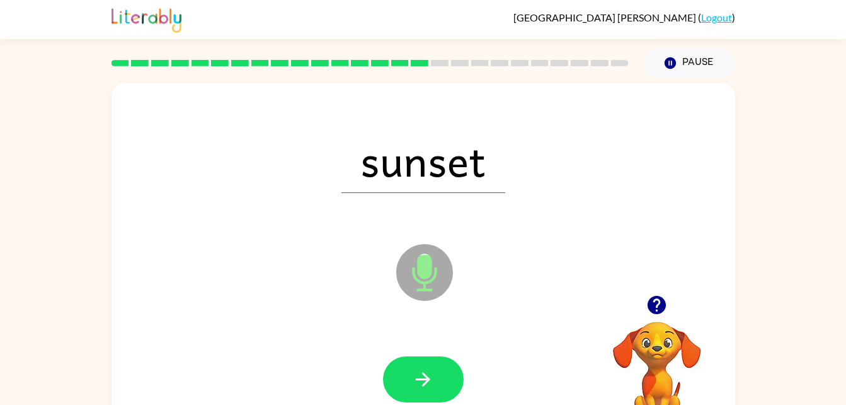
click at [20, 222] on div "sunset Microphone The Microphone is here when it is your turn to talk Your brow…" at bounding box center [423, 261] width 846 height 366
click at [426, 379] on icon "button" at bounding box center [423, 379] width 14 height 14
click at [429, 20] on div "[PERSON_NAME] ( Logout )" at bounding box center [424, 19] width 624 height 39
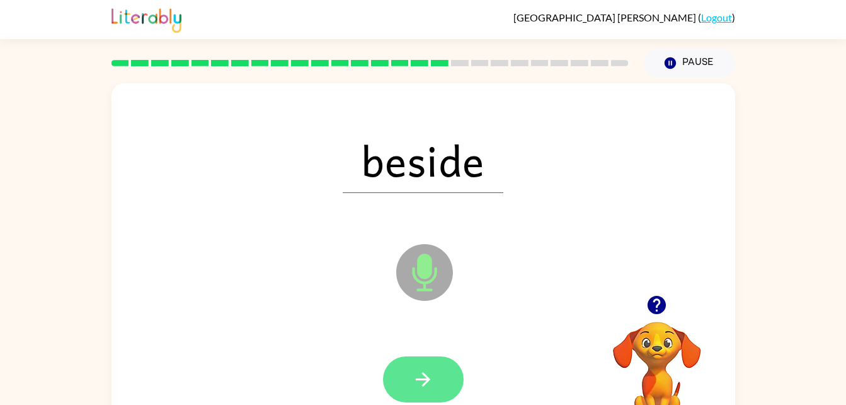
click at [412, 378] on icon "button" at bounding box center [423, 379] width 22 height 22
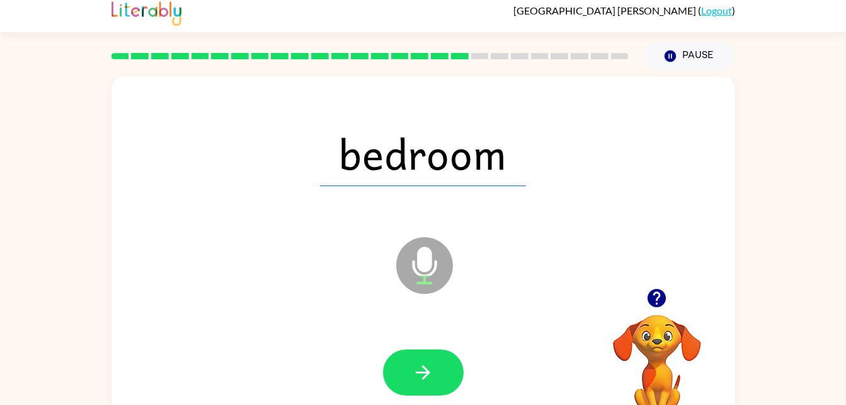
scroll to position [38, 0]
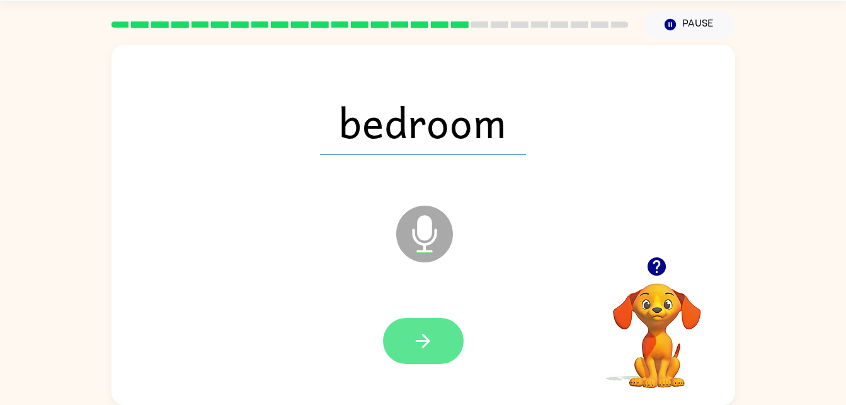
click at [407, 335] on button "button" at bounding box center [423, 341] width 81 height 46
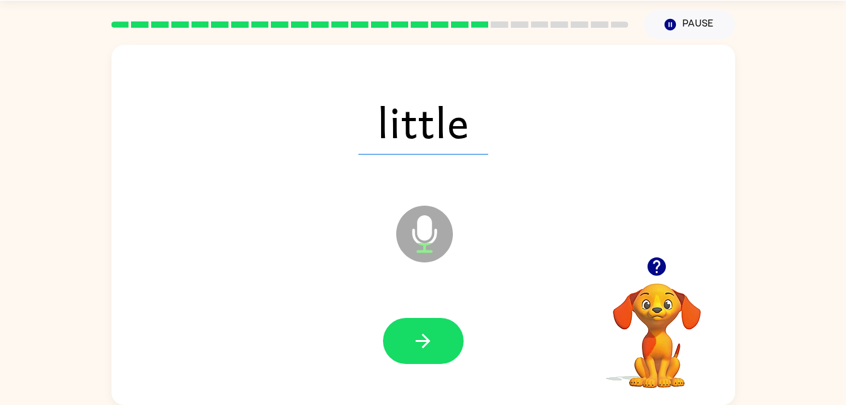
scroll to position [32, 0]
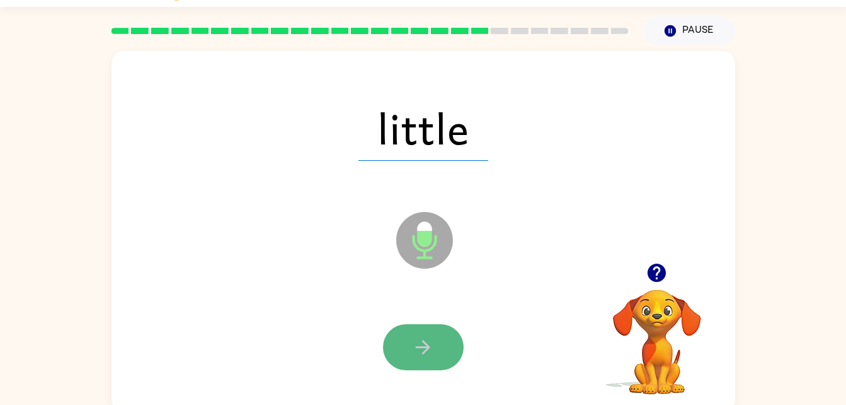
click at [429, 351] on icon "button" at bounding box center [423, 347] width 22 height 22
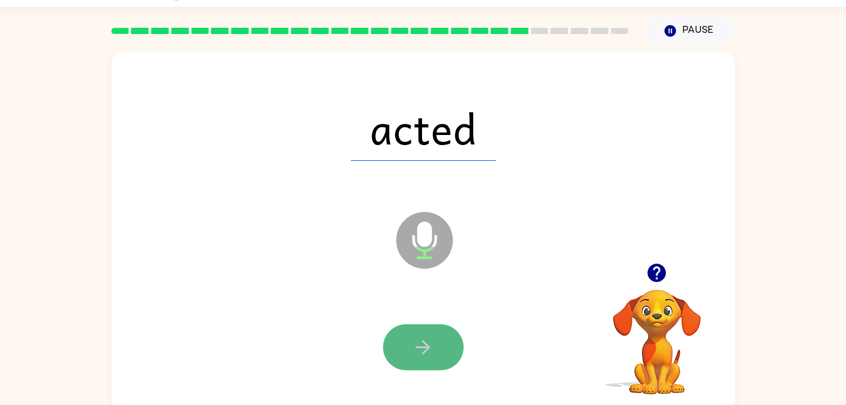
drag, startPoint x: 467, startPoint y: 301, endPoint x: 402, endPoint y: 358, distance: 86.2
click at [402, 358] on button "button" at bounding box center [423, 347] width 81 height 46
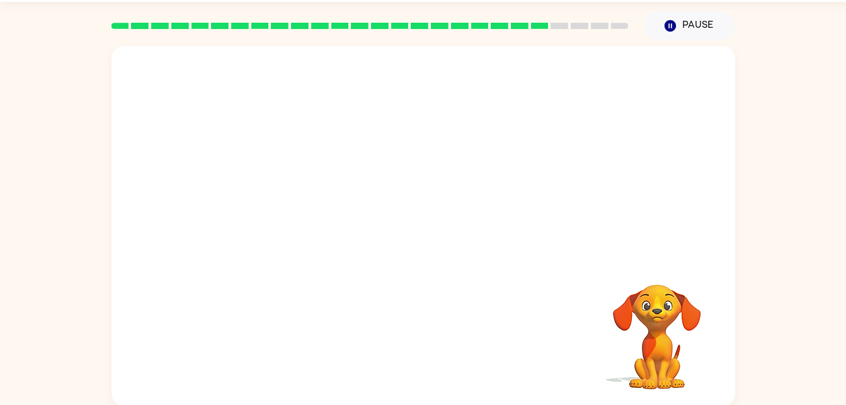
scroll to position [38, 0]
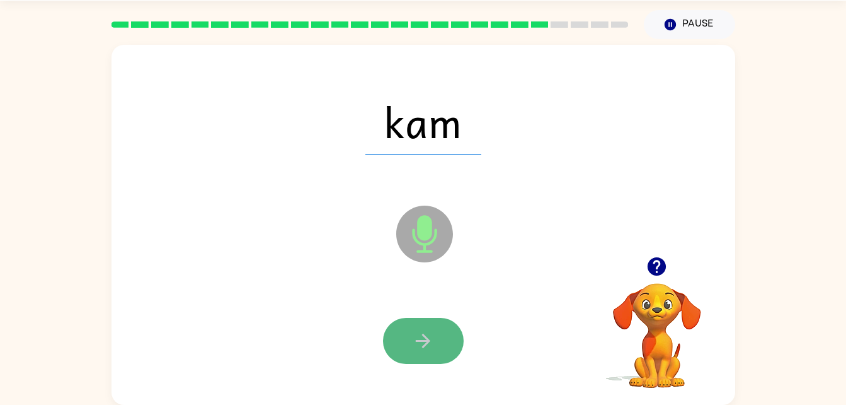
click at [401, 343] on button "button" at bounding box center [423, 341] width 81 height 46
click at [440, 335] on button "button" at bounding box center [423, 341] width 81 height 46
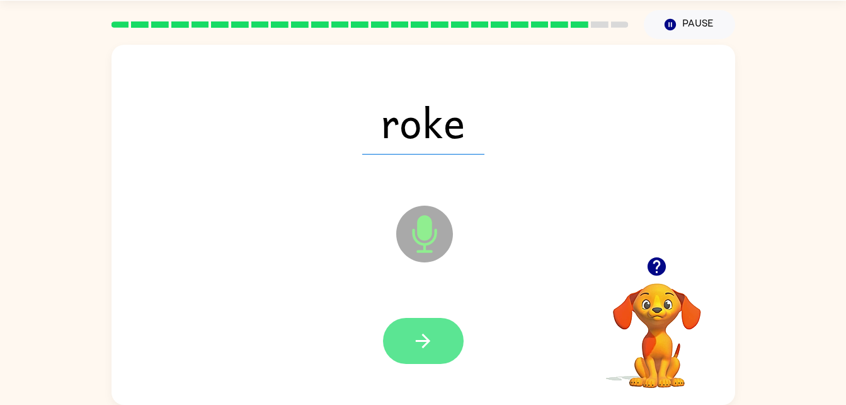
click at [427, 353] on button "button" at bounding box center [423, 341] width 81 height 46
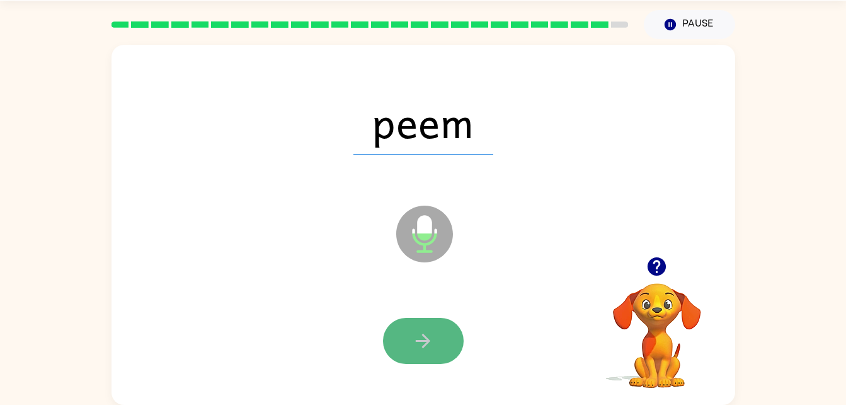
click at [433, 331] on icon "button" at bounding box center [423, 341] width 22 height 22
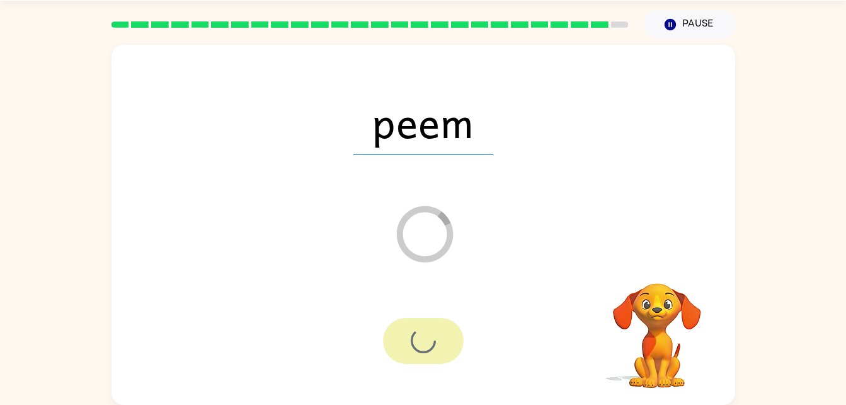
scroll to position [16, 0]
